Goal: Information Seeking & Learning: Understand process/instructions

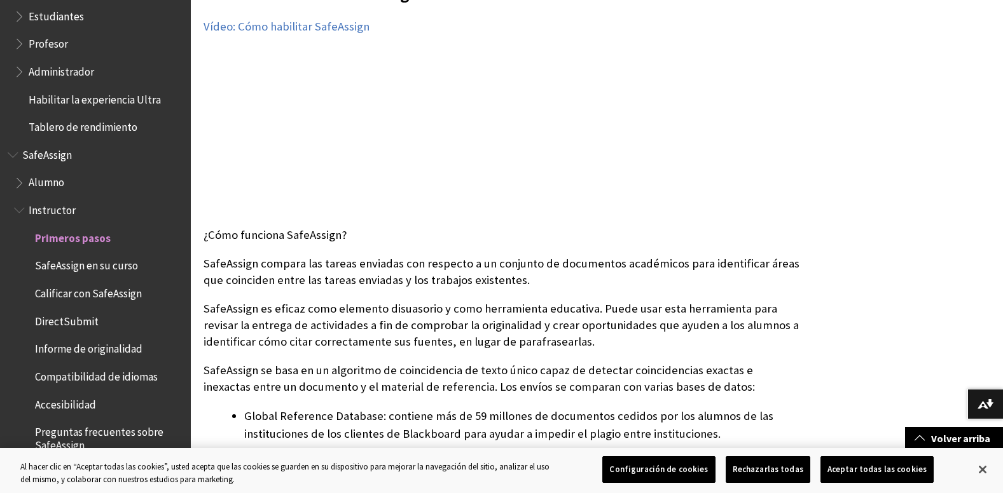
scroll to position [214, 0]
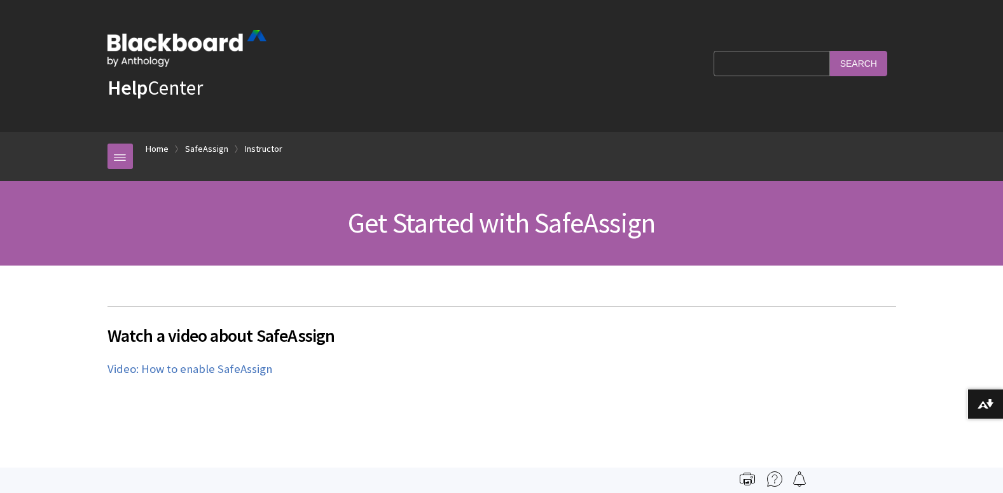
scroll to position [1497, 0]
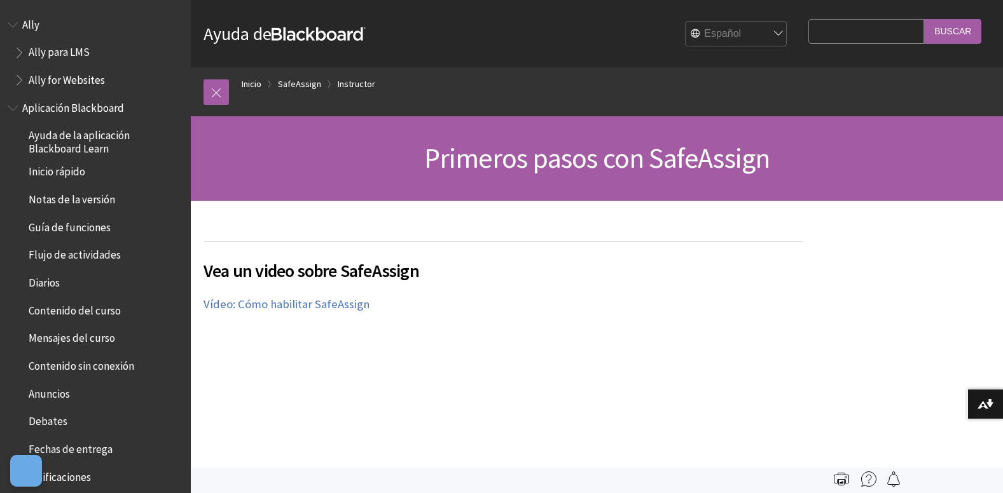
scroll to position [1097, 0]
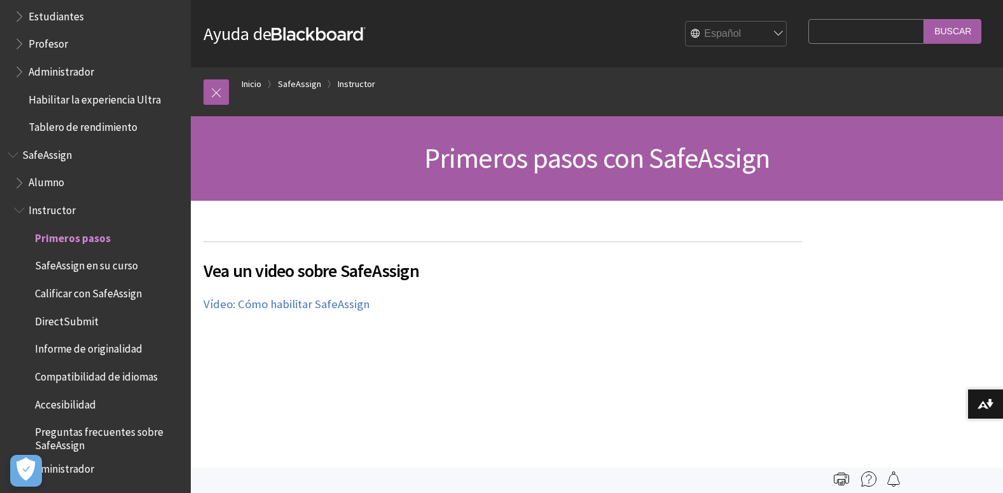
click at [67, 14] on span "Estudiantes" at bounding box center [56, 14] width 55 height 17
